Goal: Task Accomplishment & Management: Use online tool/utility

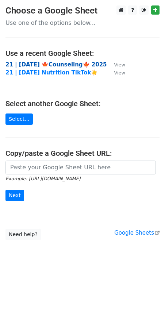
click at [47, 64] on strong "21 | SEP 27 🍁Counseling🍁 2025" at bounding box center [55, 64] width 101 height 7
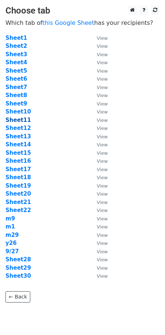
click at [22, 118] on strong "Sheet11" at bounding box center [18, 120] width 26 height 7
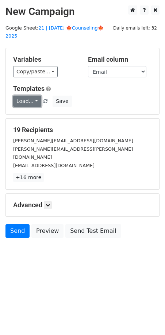
click at [30, 96] on link "Load..." at bounding box center [27, 101] width 28 height 11
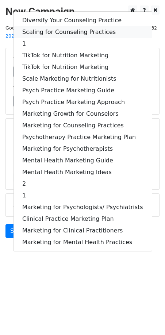
click at [65, 28] on link "Scaling for Counseling Practices" at bounding box center [83, 32] width 138 height 12
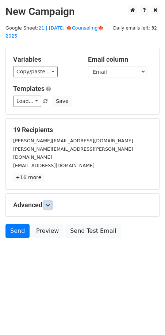
click at [48, 203] on icon at bounding box center [48, 205] width 4 height 4
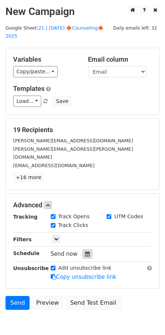
click at [85, 251] on icon at bounding box center [87, 253] width 5 height 5
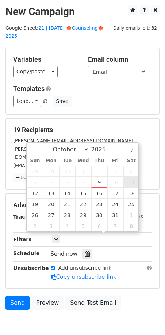
type input "2025-10-11 12:00"
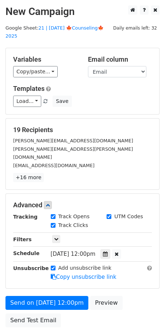
click at [65, 264] on div "Add unsubscribe link Copy unsubscribe link" at bounding box center [101, 272] width 112 height 17
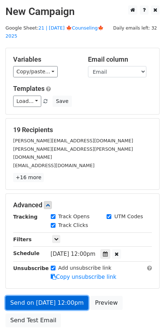
click at [61, 296] on link "Send on Oct 11 at 12:00pm" at bounding box center [46, 303] width 83 height 14
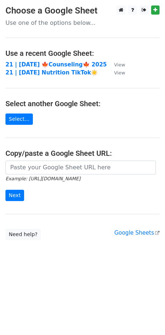
click at [62, 61] on td "21 | [DATE] 🍁Counseling🍁 2025" at bounding box center [55, 65] width 101 height 8
click at [57, 62] on strong "21 | SEP 27 🍁Counseling🍁 2025" at bounding box center [55, 64] width 101 height 7
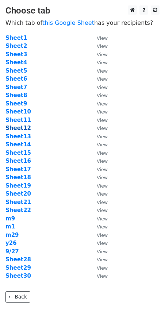
click at [22, 127] on strong "Sheet12" at bounding box center [18, 128] width 26 height 7
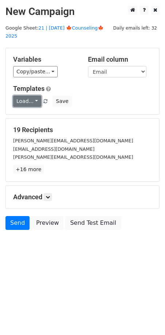
click at [34, 96] on link "Load..." at bounding box center [27, 101] width 28 height 11
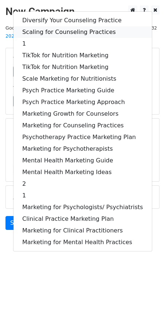
click at [56, 26] on link "Scaling for Counseling Practices" at bounding box center [83, 32] width 138 height 12
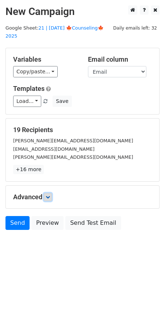
click at [48, 195] on icon at bounding box center [48, 197] width 4 height 4
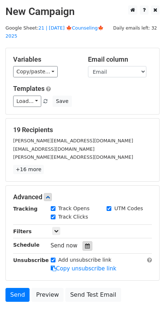
click at [87, 241] on div at bounding box center [87, 245] width 10 height 9
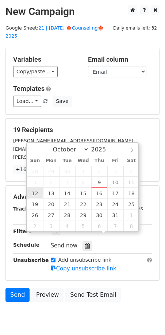
type input "2025-10-12 12:00"
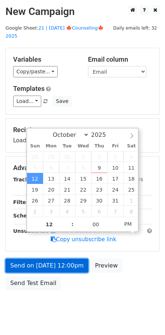
click at [47, 259] on link "Send on Oct 12 at 12:00pm" at bounding box center [46, 266] width 83 height 14
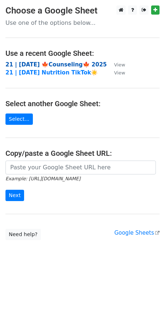
click at [78, 64] on strong "21 | [DATE] 🍁Counseling🍁 2025" at bounding box center [55, 64] width 101 height 7
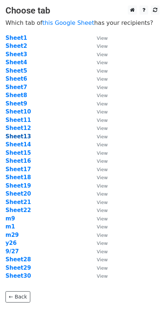
click at [18, 139] on strong "Sheet13" at bounding box center [18, 136] width 26 height 7
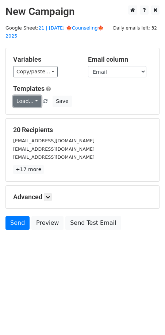
click at [35, 96] on link "Load..." at bounding box center [27, 101] width 28 height 11
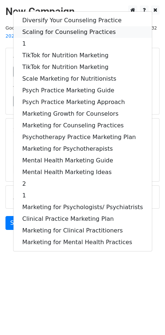
click at [62, 26] on link "Scaling for Counseling Practices" at bounding box center [83, 32] width 138 height 12
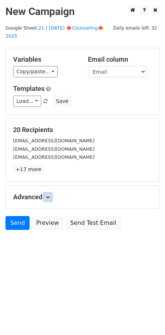
click at [50, 195] on icon at bounding box center [48, 197] width 4 height 4
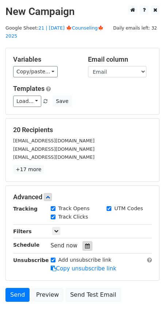
click at [85, 243] on icon at bounding box center [87, 245] width 5 height 5
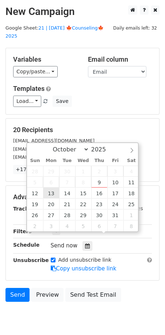
type input "2025-10-13 12:00"
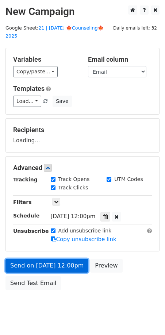
click at [47, 259] on link "Send on Oct 13 at 12:00pm" at bounding box center [46, 266] width 83 height 14
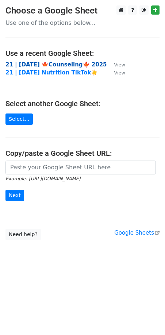
click at [75, 64] on strong "21 | [DATE] 🍁Counseling🍁 2025" at bounding box center [55, 64] width 101 height 7
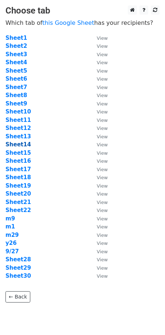
click at [22, 143] on strong "Sheet14" at bounding box center [18, 144] width 26 height 7
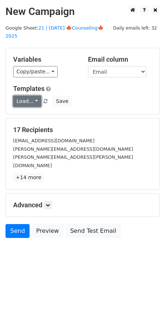
click at [24, 96] on link "Load..." at bounding box center [27, 101] width 28 height 11
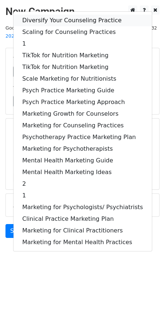
click at [47, 16] on link "Diversify Your Counseling Practice" at bounding box center [83, 21] width 138 height 12
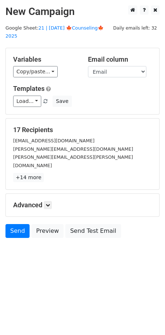
click at [50, 194] on div "Advanced Tracking Track Opens UTM Codes Track Clicks Filters Only include sprea…" at bounding box center [82, 205] width 153 height 23
click at [50, 203] on icon at bounding box center [48, 205] width 4 height 4
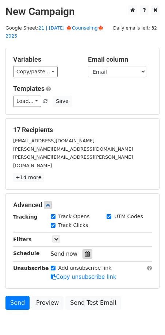
click at [85, 251] on icon at bounding box center [87, 253] width 5 height 5
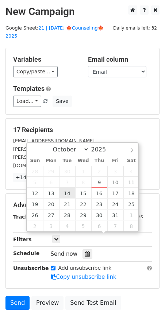
type input "[DATE] 12:00"
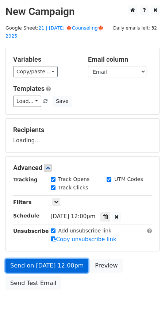
click at [55, 259] on link "Send on [DATE] 12:00pm" at bounding box center [46, 266] width 83 height 14
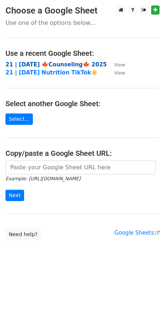
click at [43, 63] on strong "21 | [DATE] 🍁Counseling🍁 2025" at bounding box center [55, 64] width 101 height 7
